Goal: Task Accomplishment & Management: Use online tool/utility

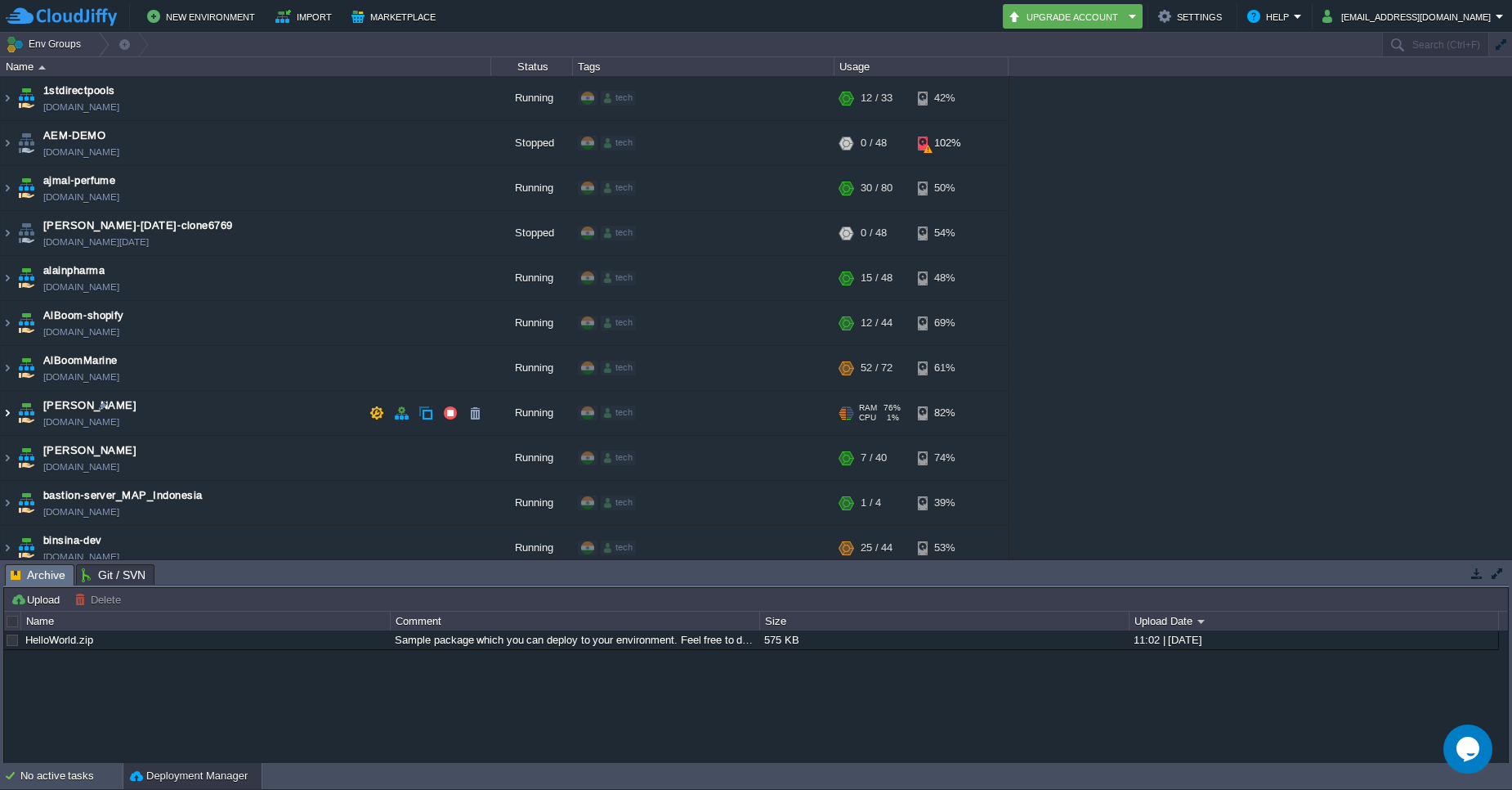
click at [3, 411] on img at bounding box center [8, 413] width 13 height 44
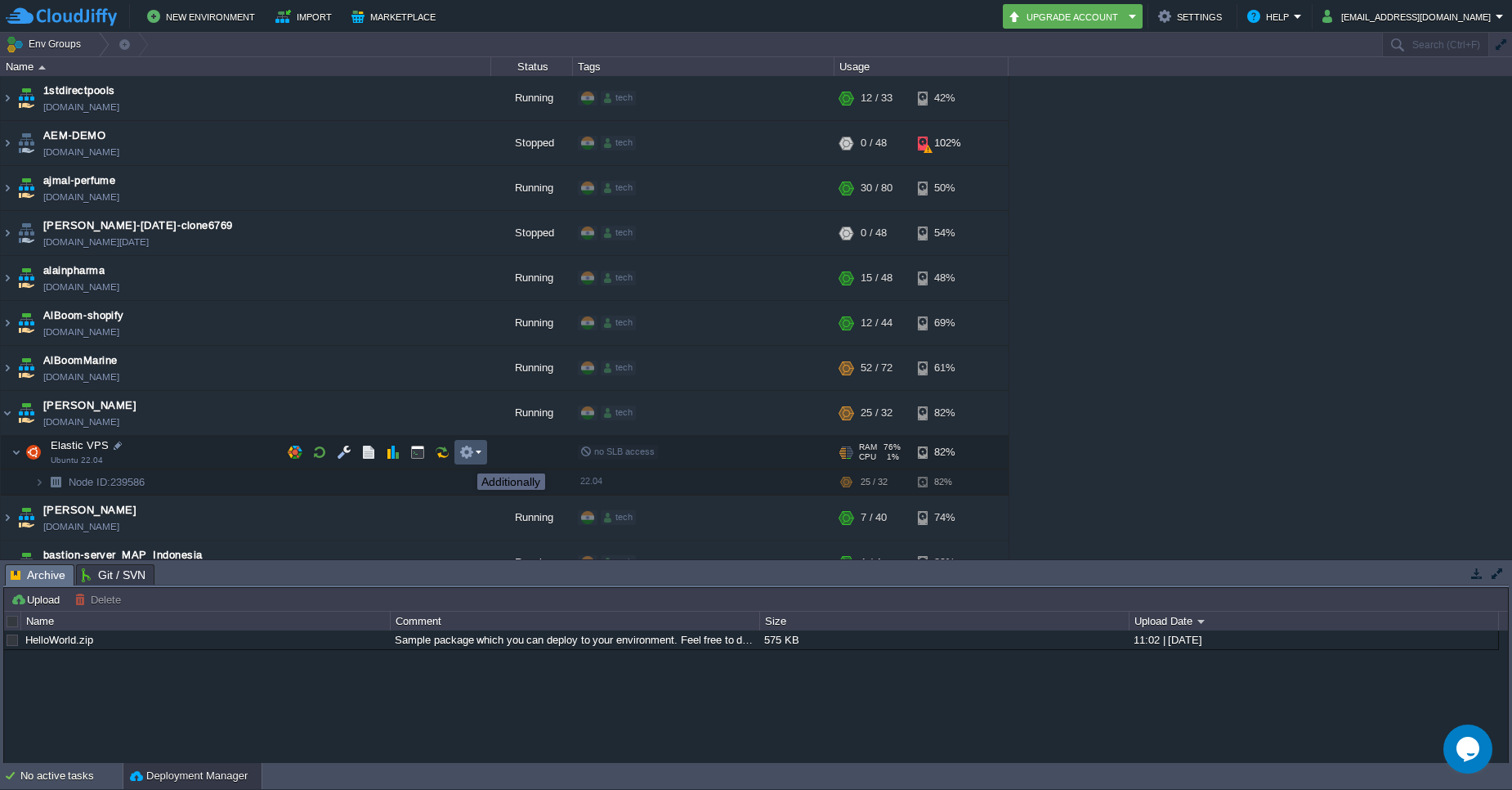
click at [465, 459] on button "button" at bounding box center [467, 452] width 15 height 15
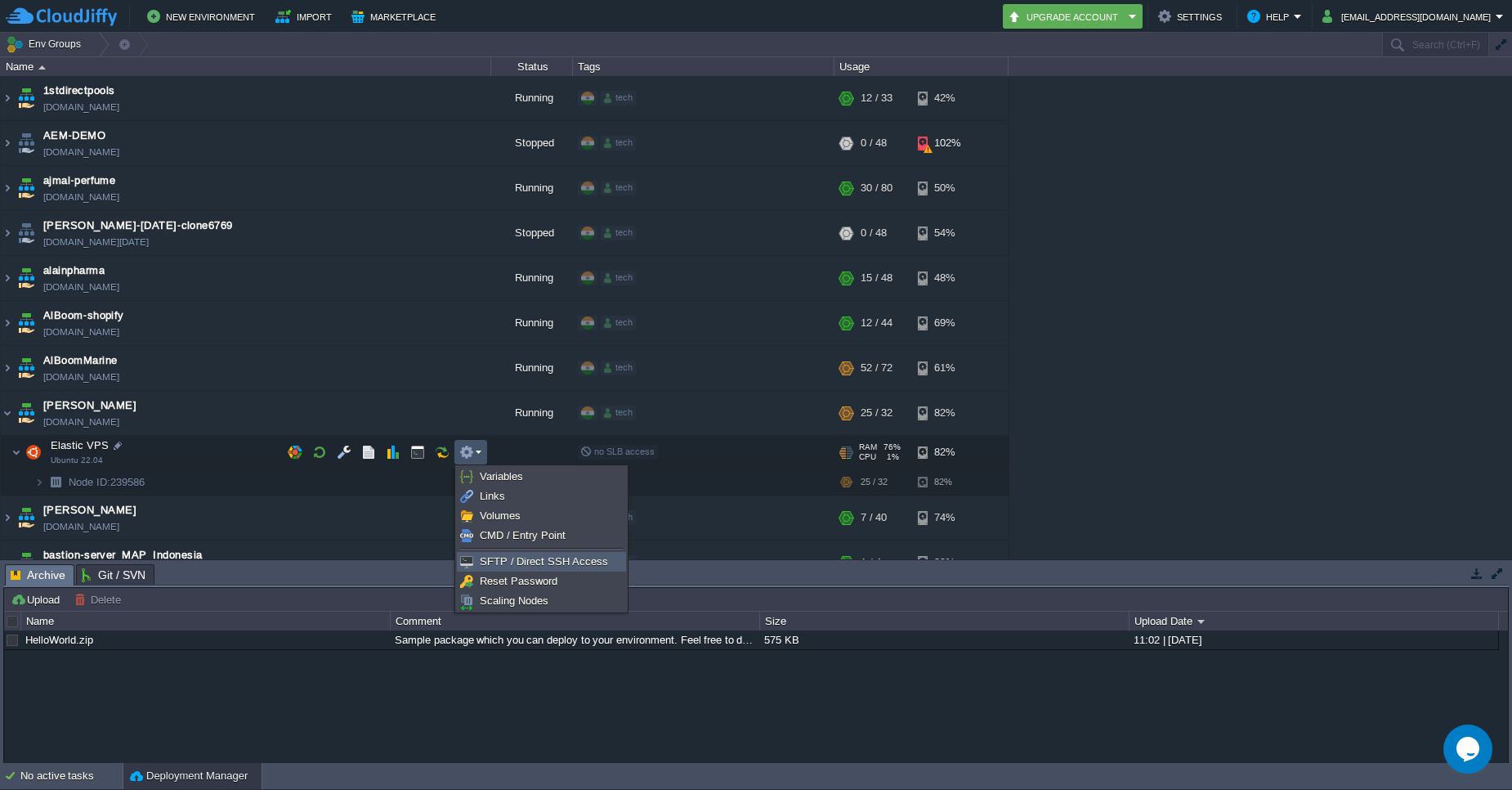
click at [549, 560] on span "SFTP / Direct SSH Access" at bounding box center [544, 561] width 129 height 12
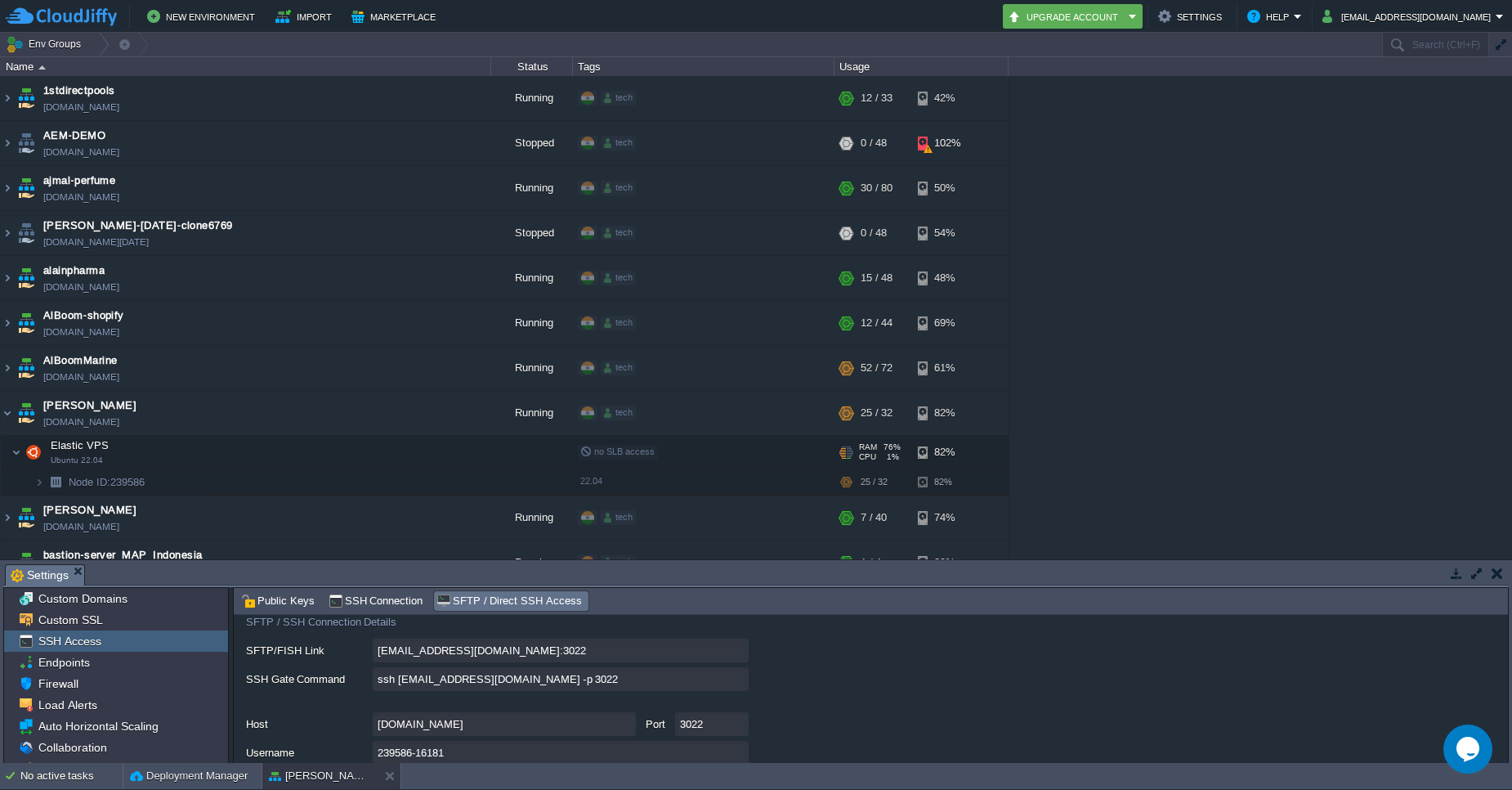
scroll to position [108, 0]
click at [736, 673] on input "ssh [EMAIL_ADDRESS][DOMAIN_NAME] -p 3022" at bounding box center [561, 675] width 376 height 24
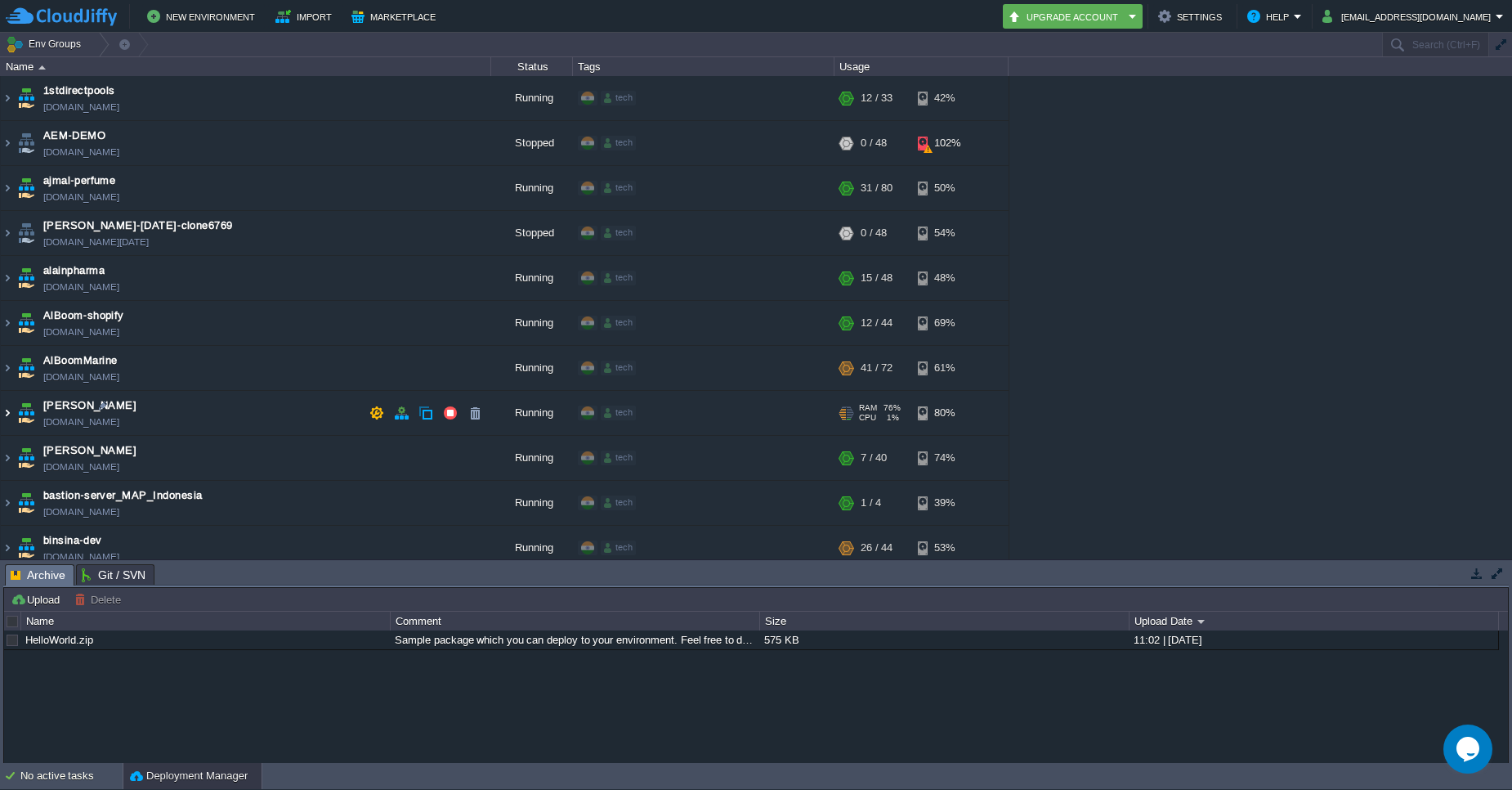
click at [5, 415] on img at bounding box center [8, 413] width 13 height 44
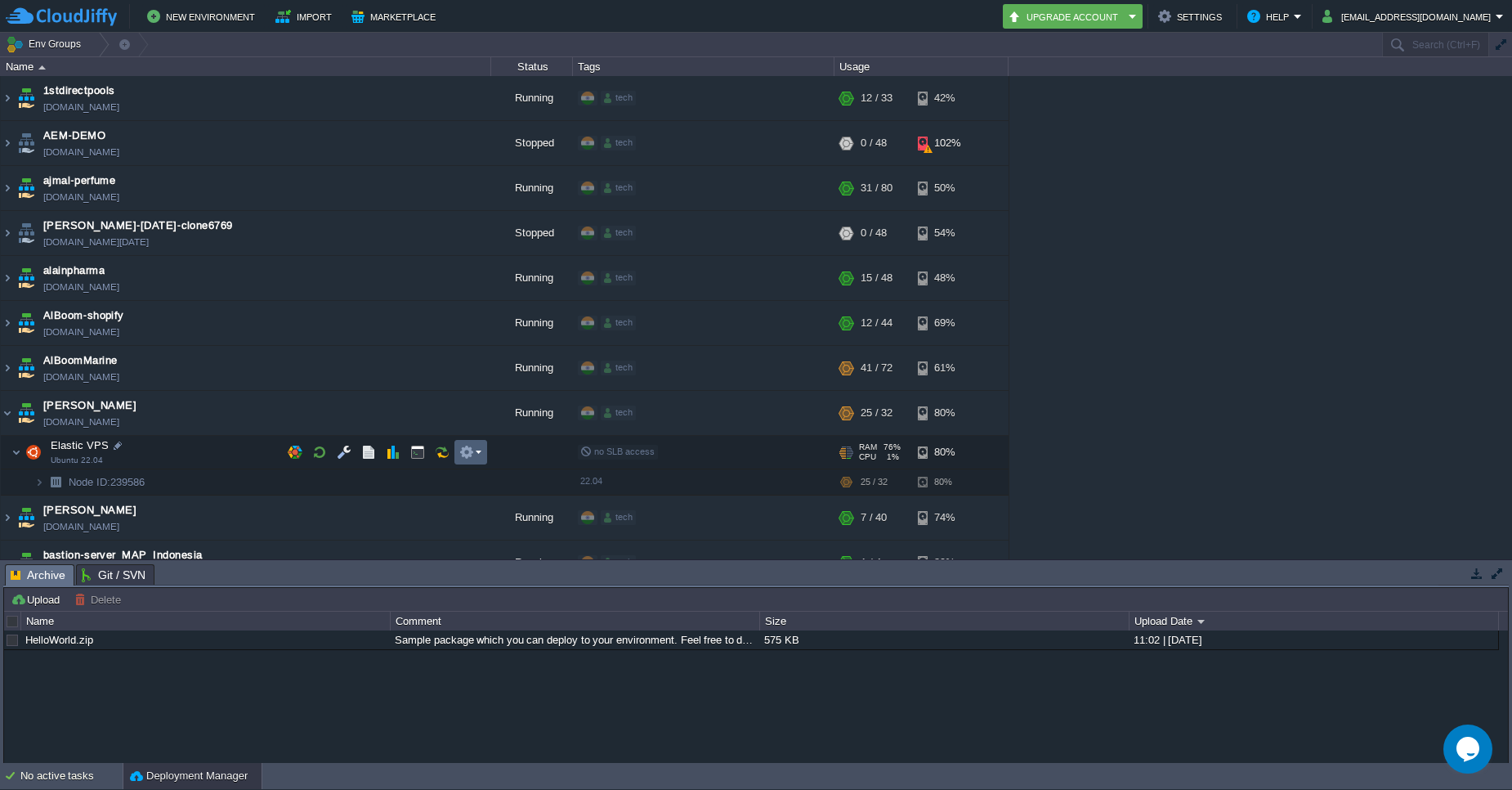
click at [479, 454] on em at bounding box center [470, 452] width 22 height 15
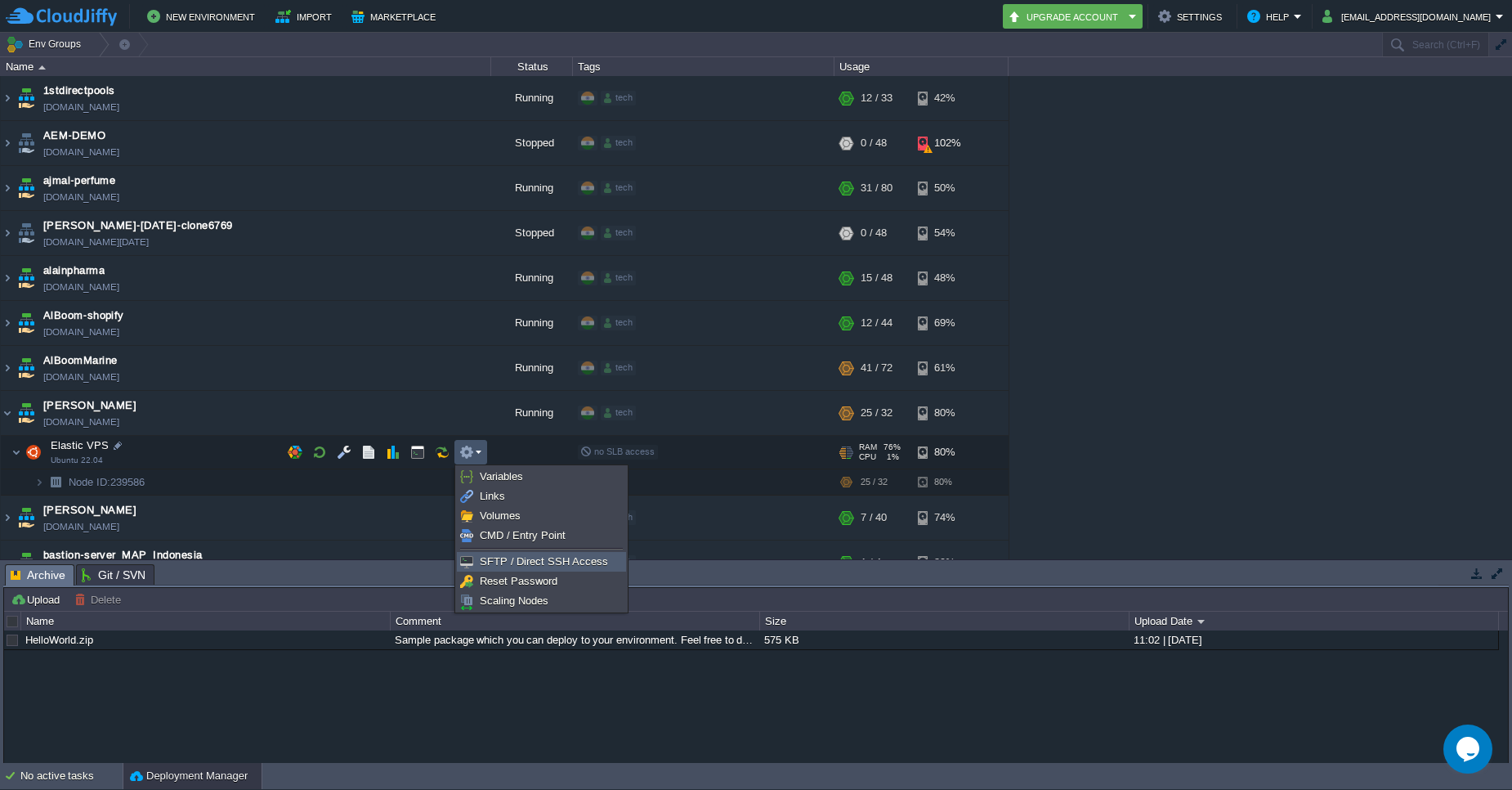
click at [543, 562] on span "SFTP / Direct SSH Access" at bounding box center [544, 561] width 129 height 12
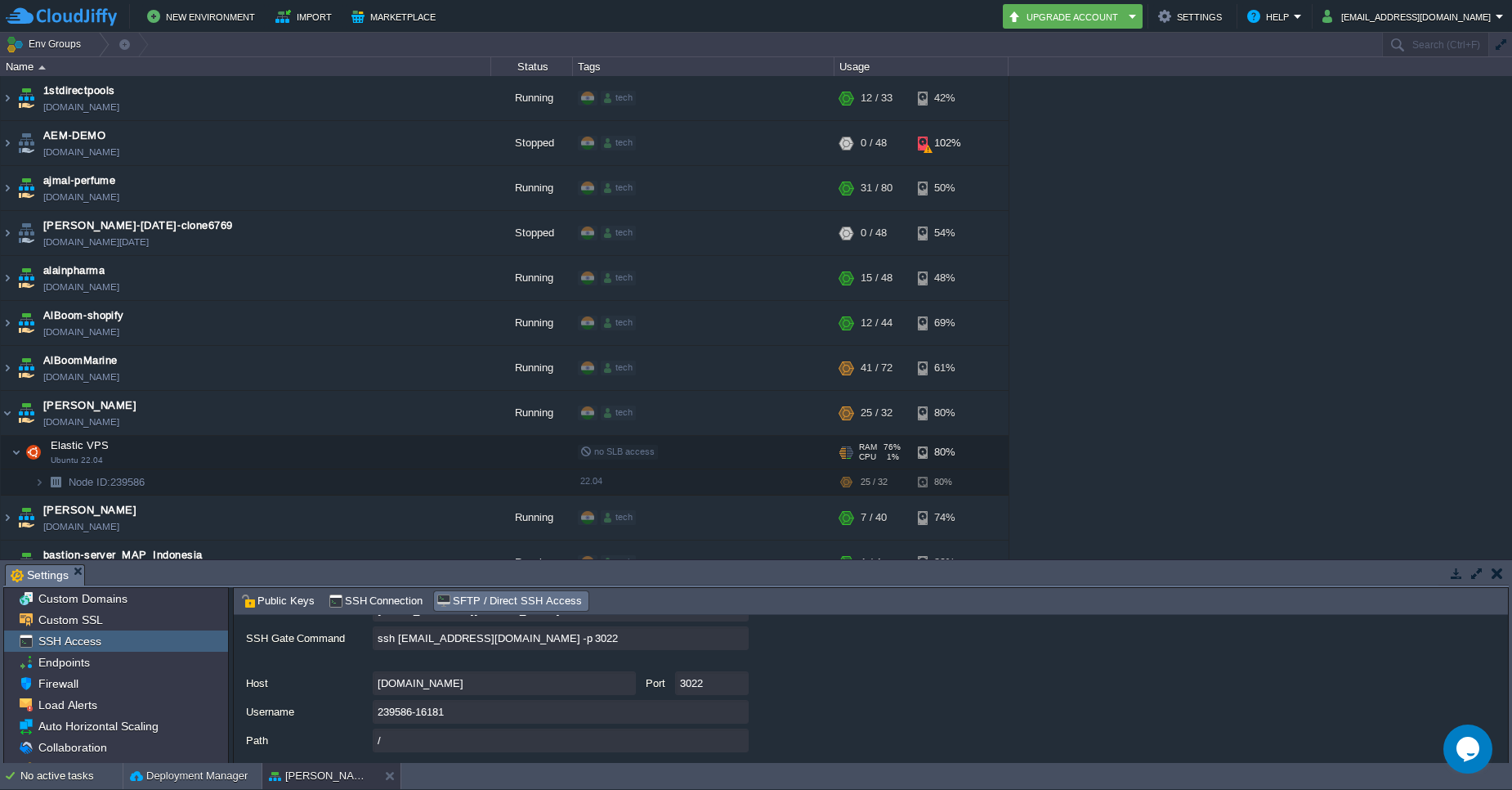
scroll to position [151, 0]
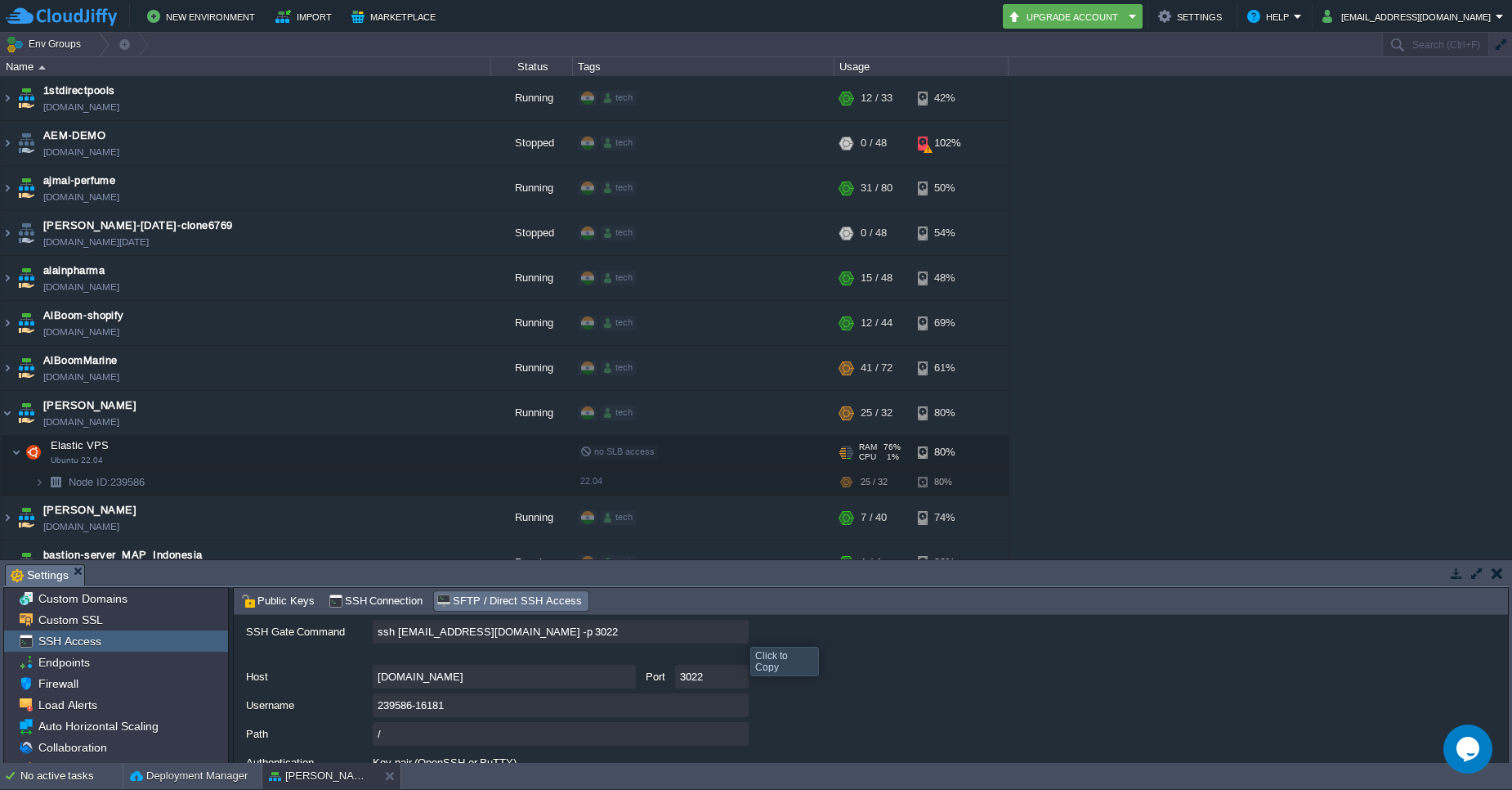
click at [738, 632] on input "ssh [EMAIL_ADDRESS][DOMAIN_NAME] -p 3022" at bounding box center [561, 631] width 376 height 24
